Goal: Navigation & Orientation: Find specific page/section

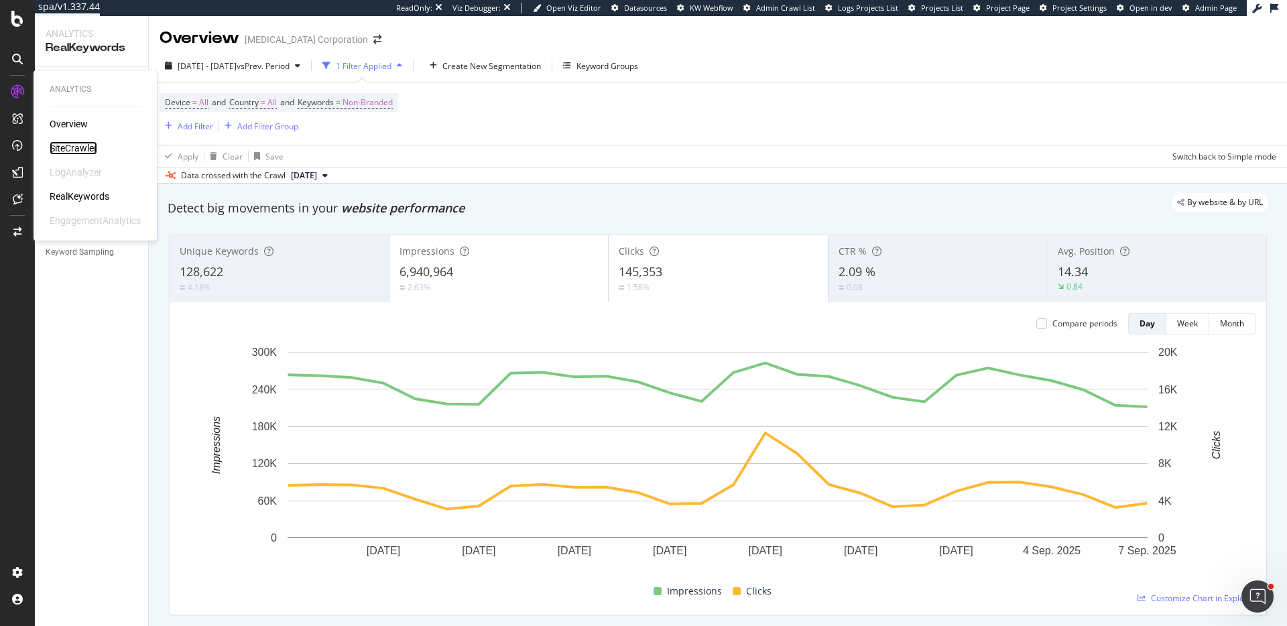
click at [68, 148] on div "SiteCrawler" at bounding box center [74, 147] width 48 height 13
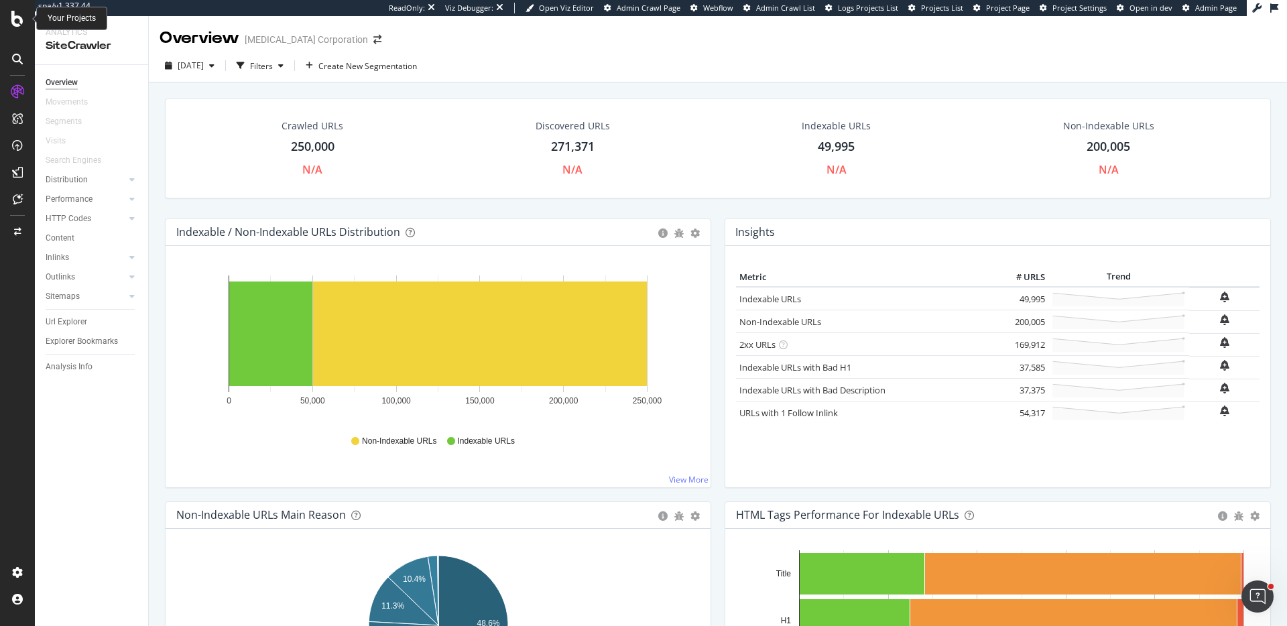
click at [11, 15] on icon at bounding box center [17, 19] width 12 height 16
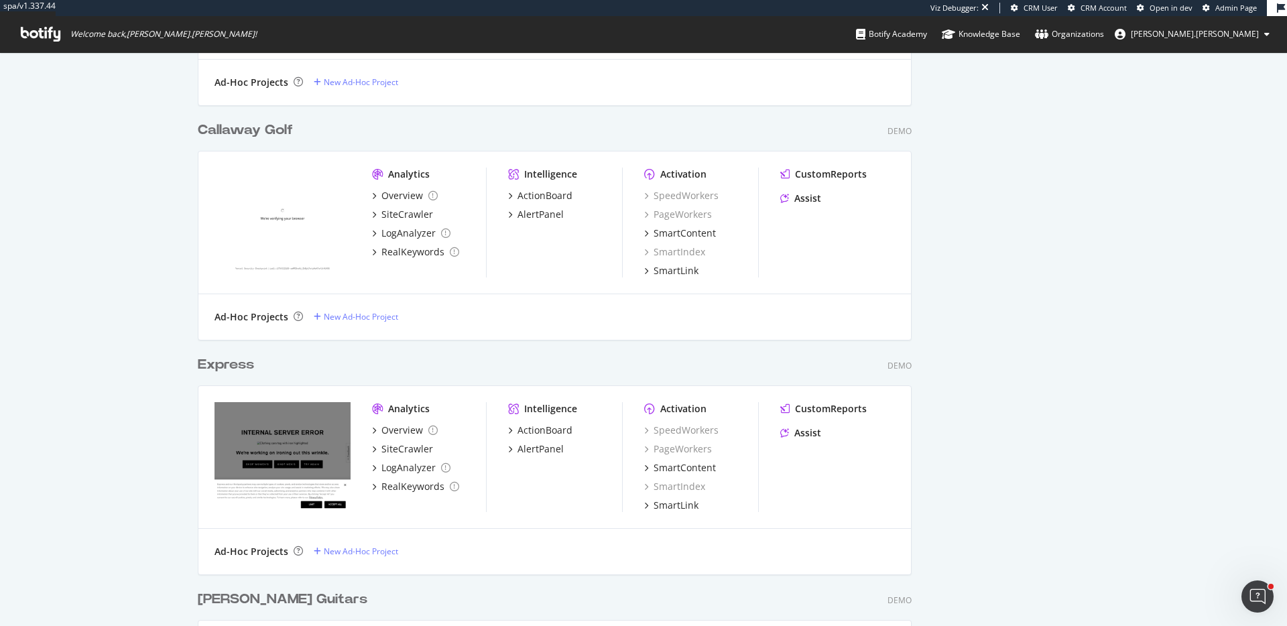
scroll to position [1208, 0]
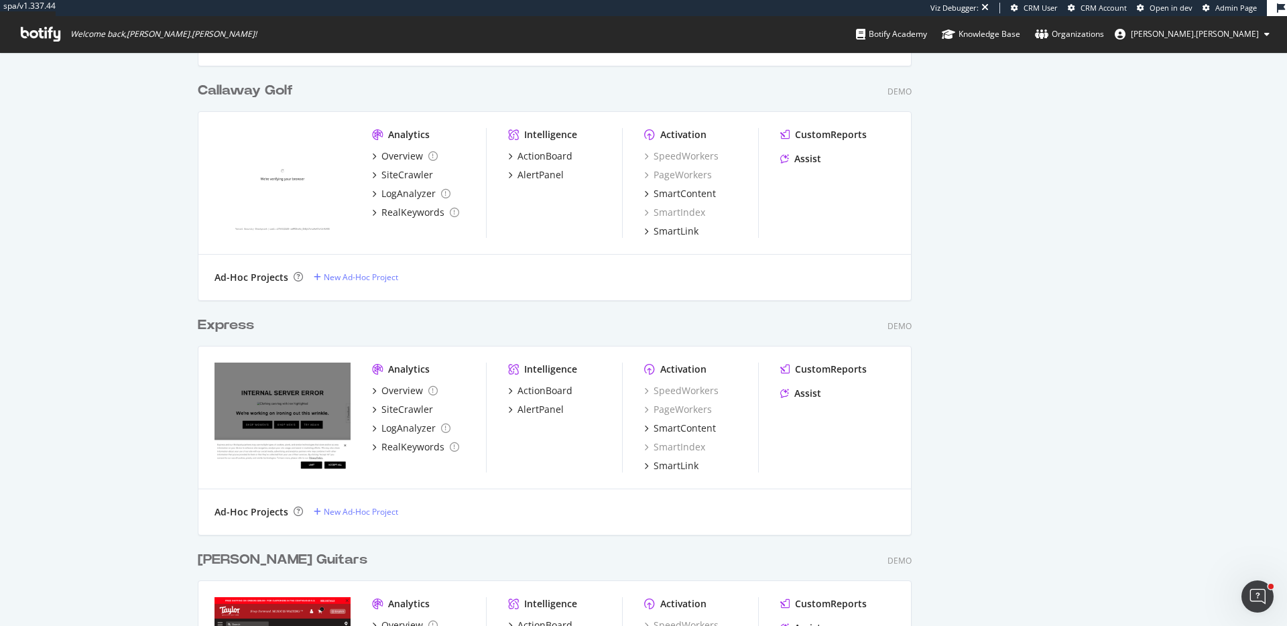
click at [38, 34] on icon at bounding box center [41, 34] width 40 height 15
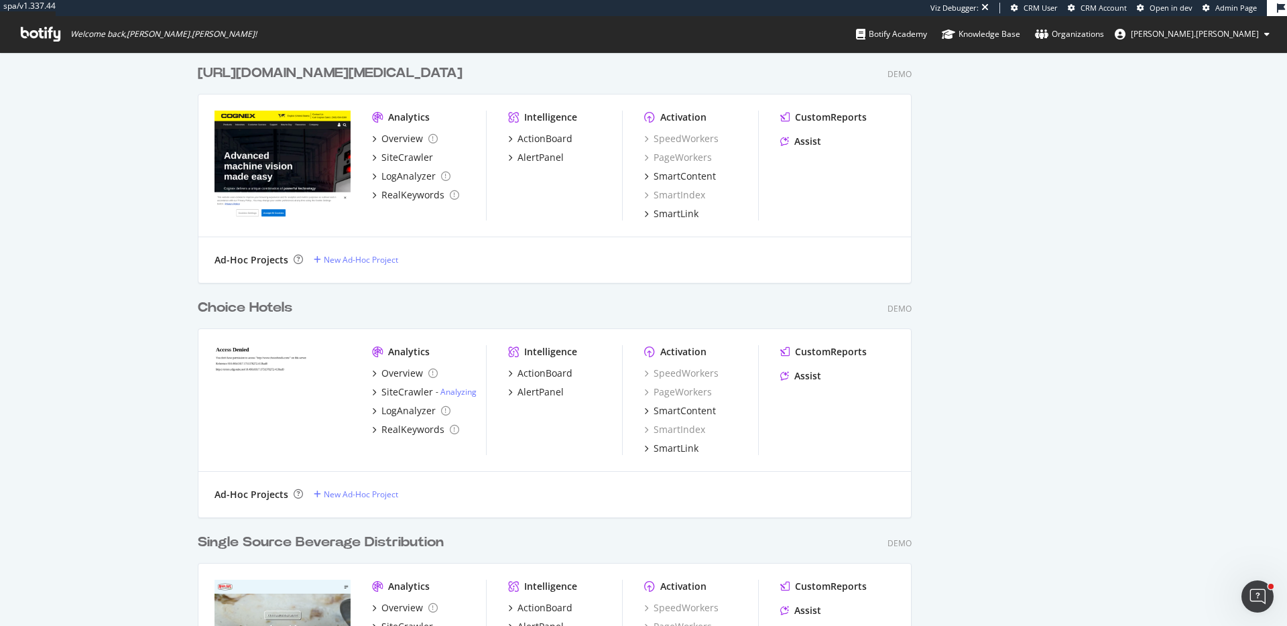
scroll to position [1851, 0]
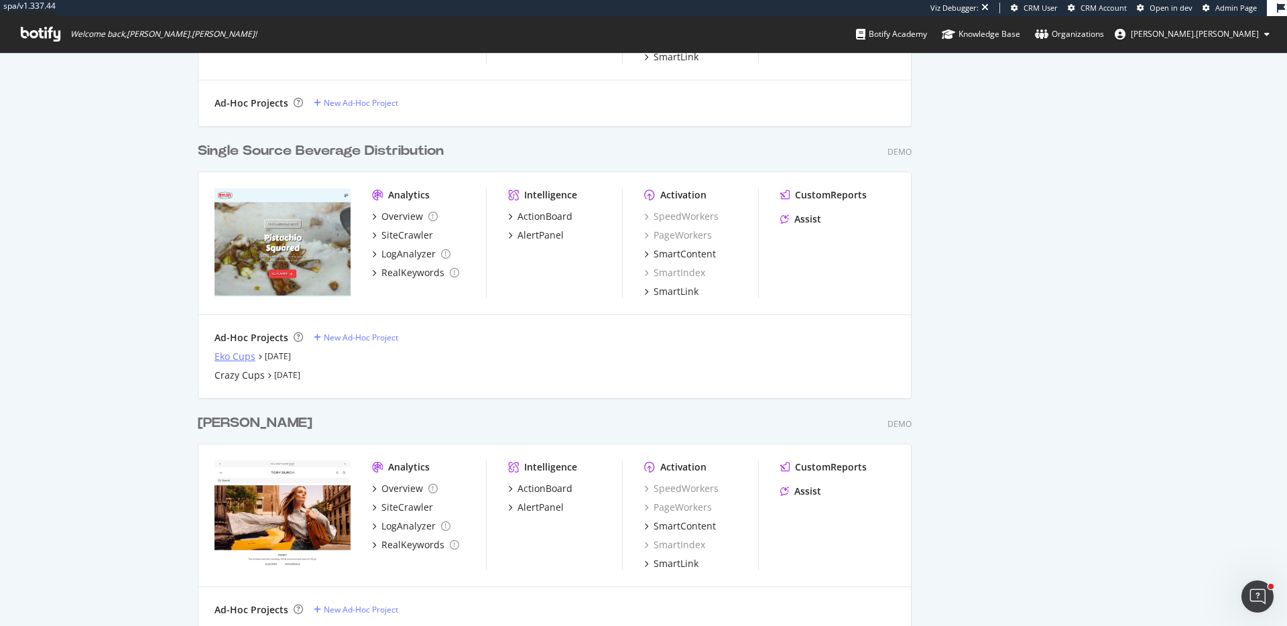
click at [232, 358] on div "Eko Cups" at bounding box center [234, 356] width 41 height 13
